Goal: Information Seeking & Learning: Find specific fact

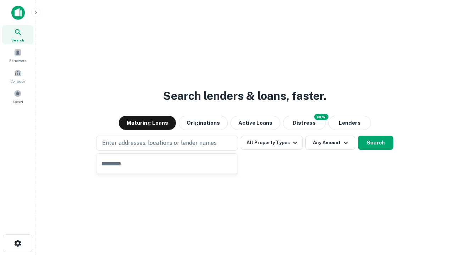
type input "**********"
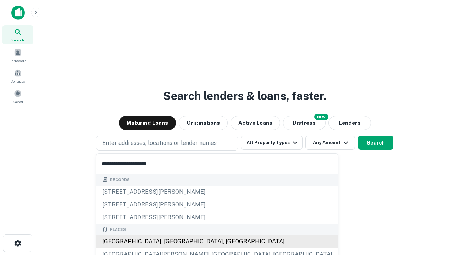
click at [170, 242] on div "[GEOGRAPHIC_DATA], [GEOGRAPHIC_DATA], [GEOGRAPHIC_DATA]" at bounding box center [217, 242] width 242 height 13
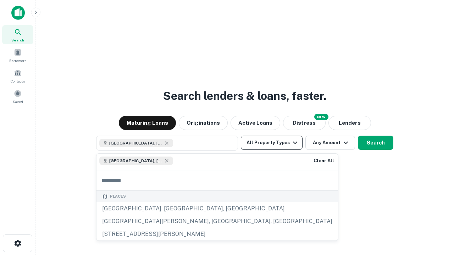
click at [272, 143] on button "All Property Types" at bounding box center [272, 143] width 62 height 14
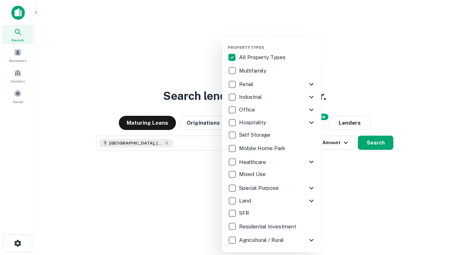
click at [277, 43] on button "button" at bounding box center [277, 43] width 99 height 0
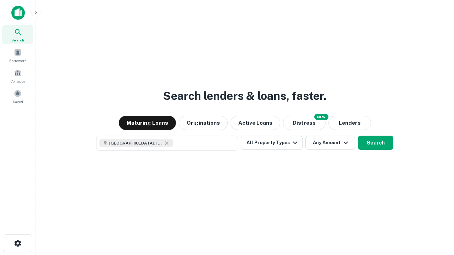
scroll to position [11, 0]
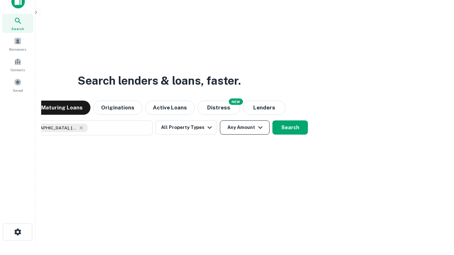
click at [220, 121] on button "Any Amount" at bounding box center [245, 128] width 50 height 14
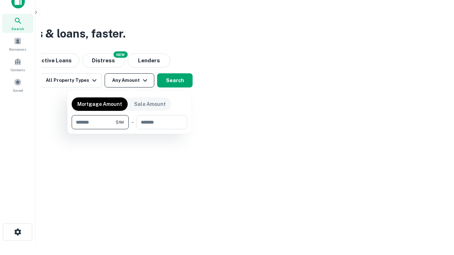
type input "*******"
click at [129, 129] on button "button" at bounding box center [130, 129] width 116 height 0
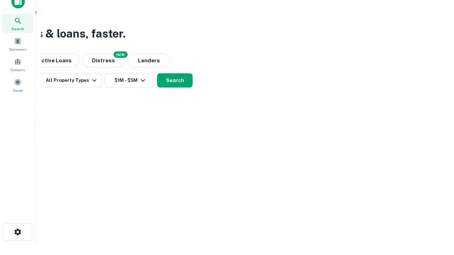
scroll to position [11, 0]
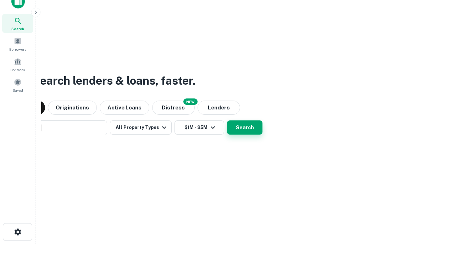
click at [227, 121] on button "Search" at bounding box center [244, 128] width 35 height 14
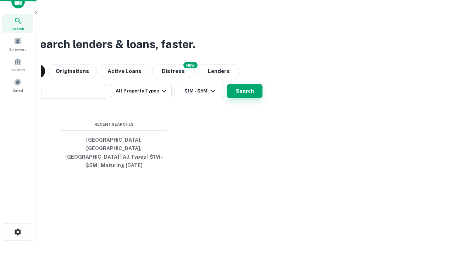
scroll to position [23, 201]
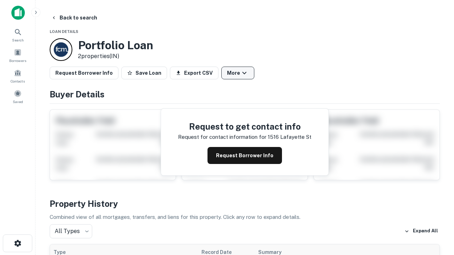
click at [238, 73] on button "More" at bounding box center [237, 73] width 33 height 13
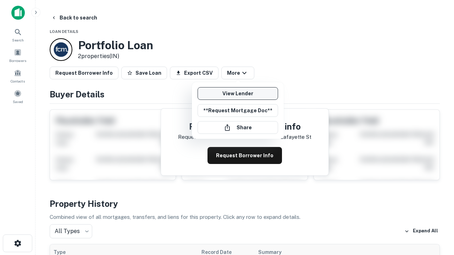
click at [238, 94] on link "View Lender" at bounding box center [238, 93] width 81 height 13
